Goal: Find specific page/section: Locate a particular part of the current website

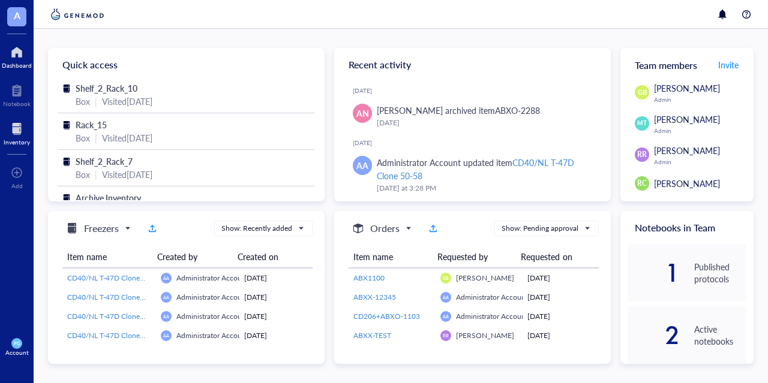
click at [14, 125] on div at bounding box center [17, 128] width 26 height 19
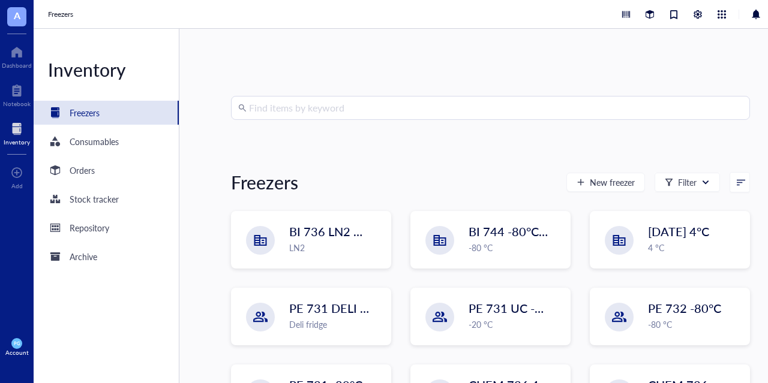
click at [284, 107] on input "search" at bounding box center [496, 108] width 494 height 23
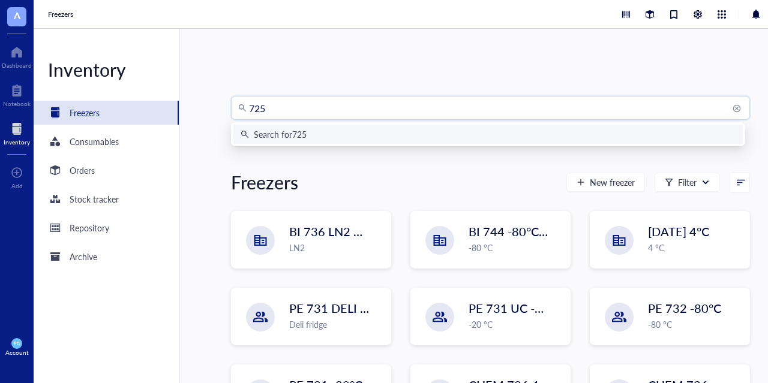
type input "7259"
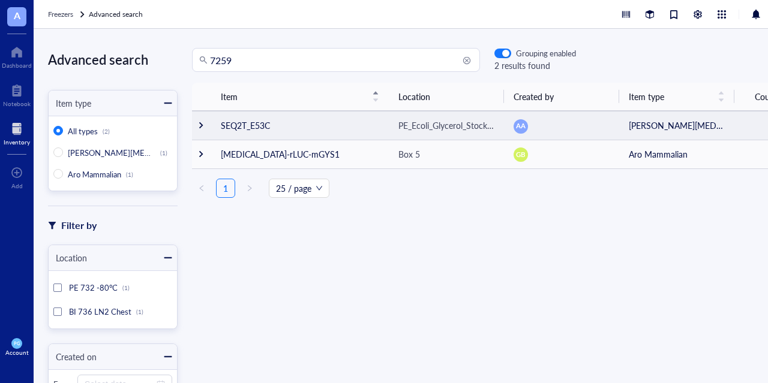
click at [248, 127] on td "SEQ2T_E53C" at bounding box center [300, 125] width 178 height 29
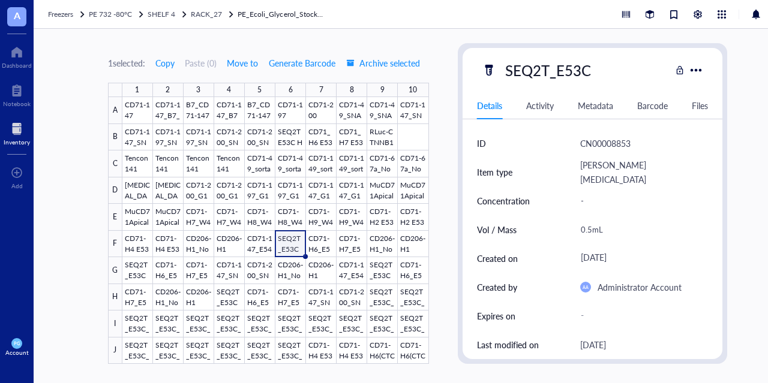
click at [287, 12] on link "PE_Ecoli_Glycerol_Stock_13" at bounding box center [283, 14] width 90 height 12
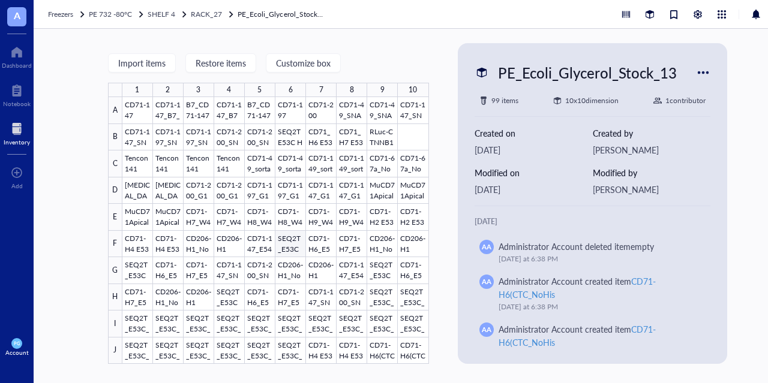
click at [294, 242] on div at bounding box center [275, 230] width 306 height 267
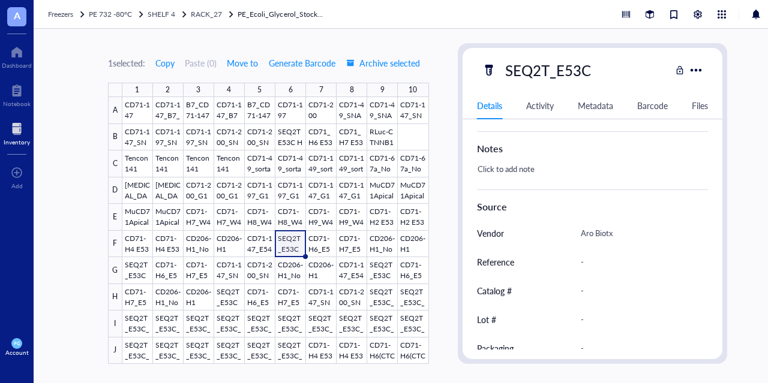
scroll to position [420, 0]
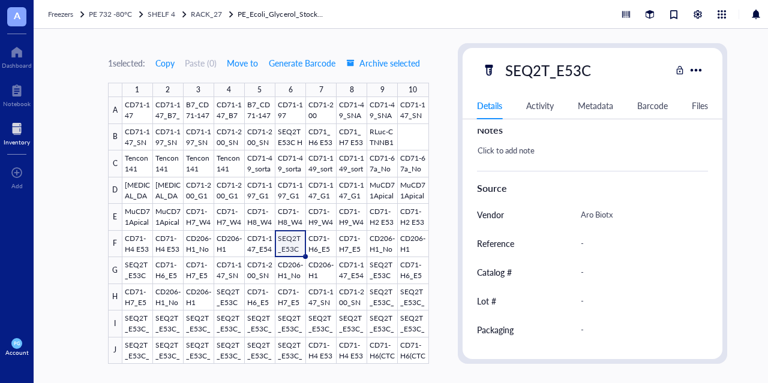
click at [321, 17] on link "PE_Ecoli_Glycerol_Stock_13" at bounding box center [283, 14] width 90 height 12
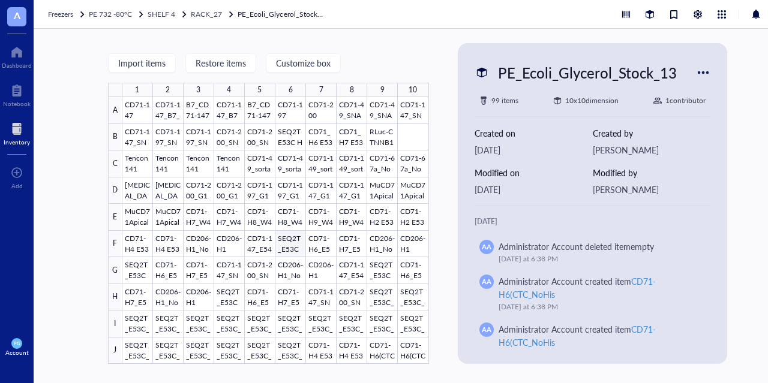
click at [299, 244] on div at bounding box center [275, 230] width 306 height 267
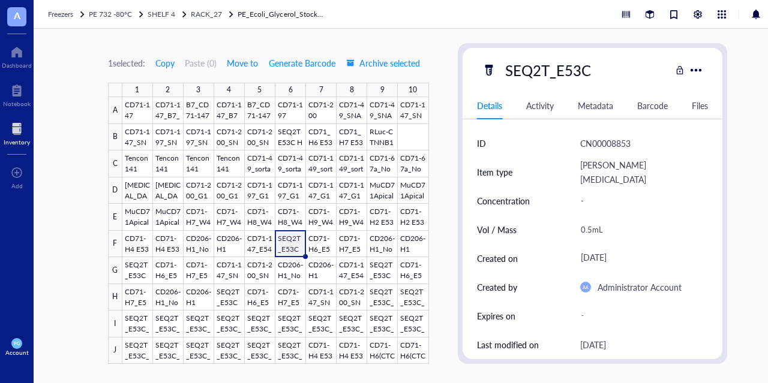
click at [750, 267] on div "1 selected: Copy Paste ( 0 ) Move to Generate Barcode Archive selected 1 2 3 4 …" at bounding box center [418, 206] width 768 height 354
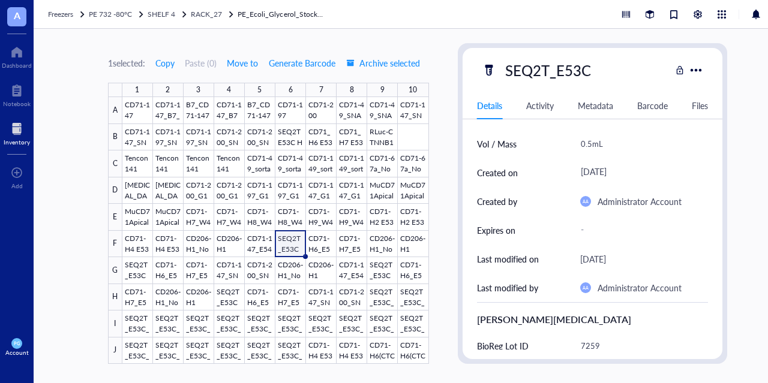
scroll to position [120, 0]
